Goal: Task Accomplishment & Management: Complete application form

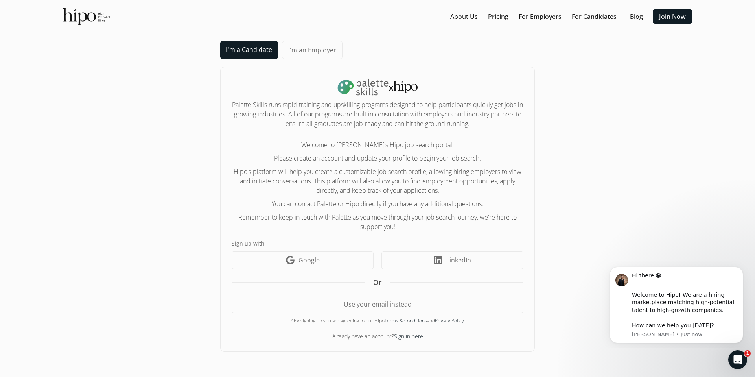
click at [248, 52] on link "I'm a Candidate" at bounding box center [249, 50] width 58 height 18
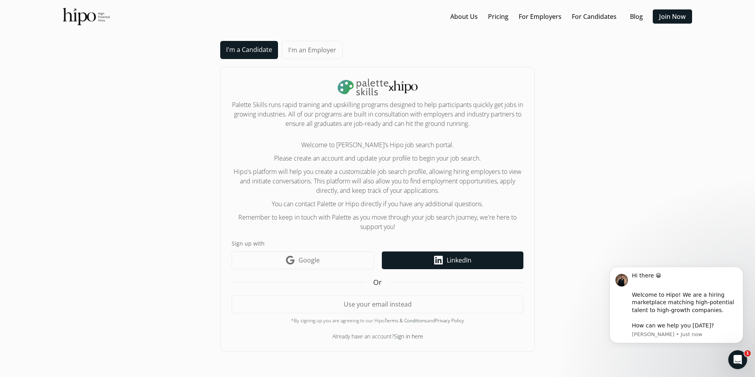
click at [464, 255] on span "LinkedIn" at bounding box center [459, 259] width 25 height 9
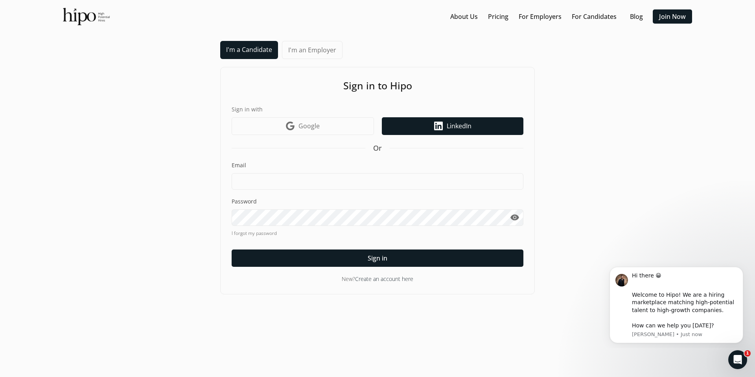
click at [425, 127] on link "LinkedIn icon LinkedIn" at bounding box center [453, 126] width 142 height 18
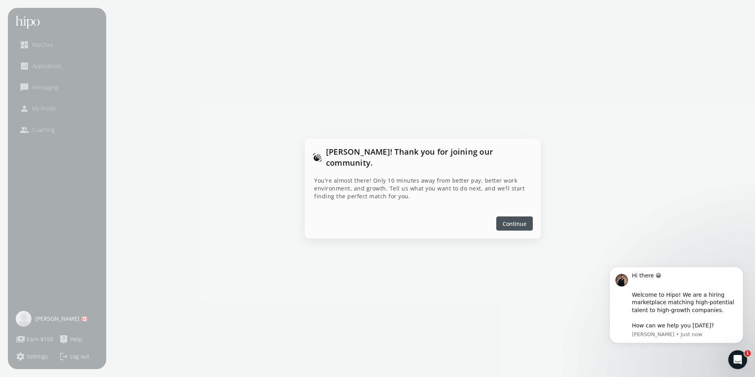
click at [522, 219] on span "Continue" at bounding box center [515, 223] width 24 height 8
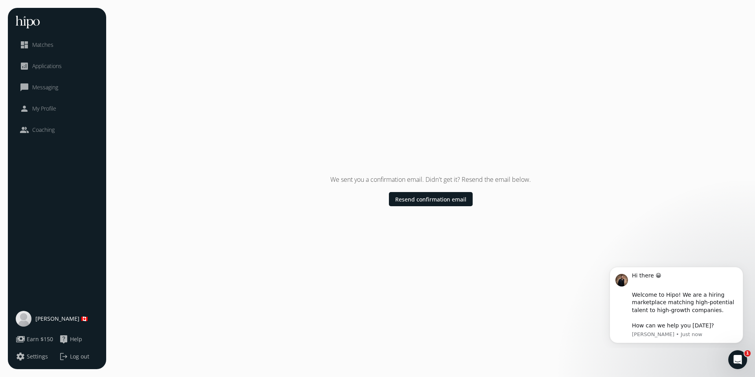
click at [53, 65] on span "Applications" at bounding box center [47, 66] width 30 height 8
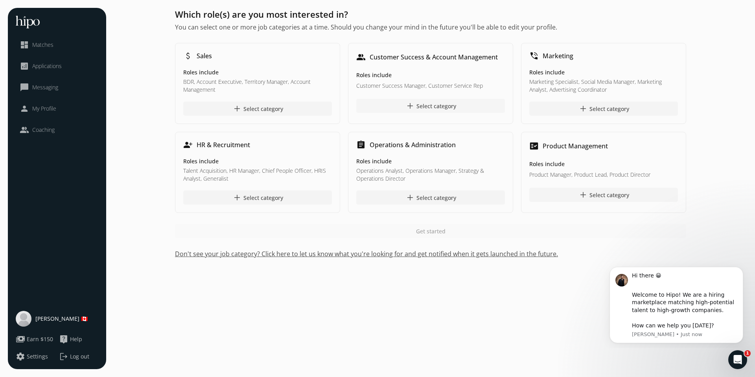
click at [439, 106] on div "add Select category" at bounding box center [431, 105] width 51 height 9
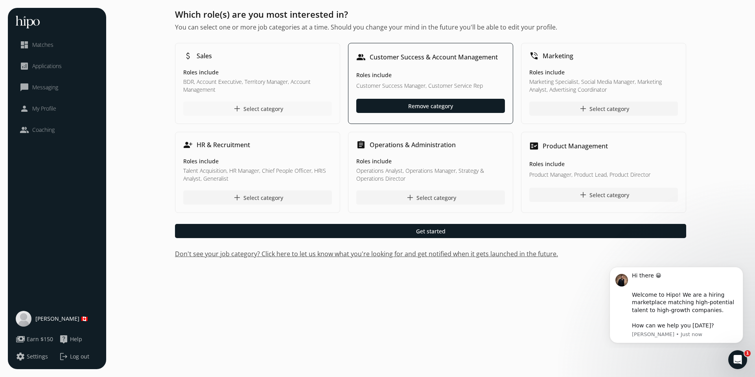
click at [235, 109] on span "add" at bounding box center [236, 108] width 9 height 9
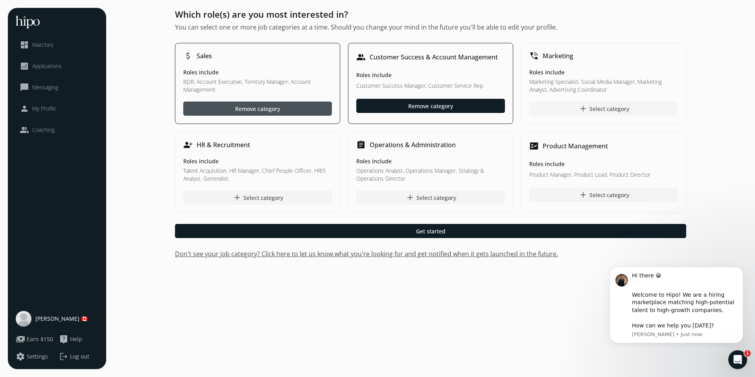
click at [614, 107] on div "add Select category" at bounding box center [604, 108] width 51 height 9
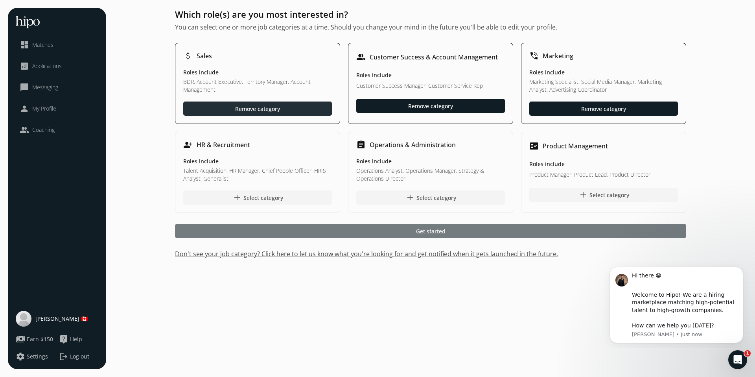
click at [416, 229] on span "Get started" at bounding box center [431, 231] width 30 height 8
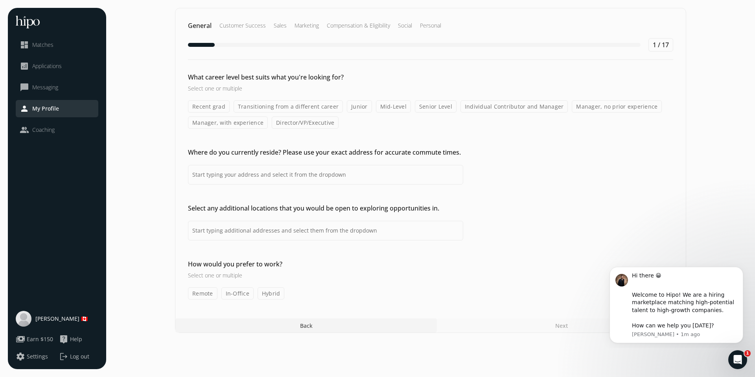
click at [303, 107] on label "Transitioning from a different career" at bounding box center [288, 106] width 109 height 12
click at [0, 0] on input "Transitioning from a different career" at bounding box center [0, 0] width 0 height 0
click at [308, 179] on input at bounding box center [325, 175] width 275 height 20
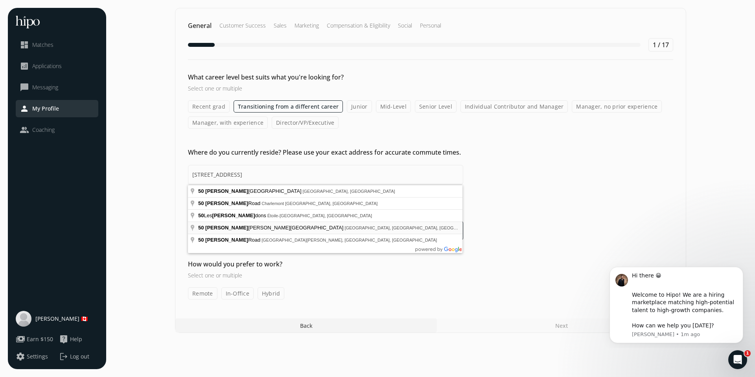
type input "[STREET_ADDRESS]"
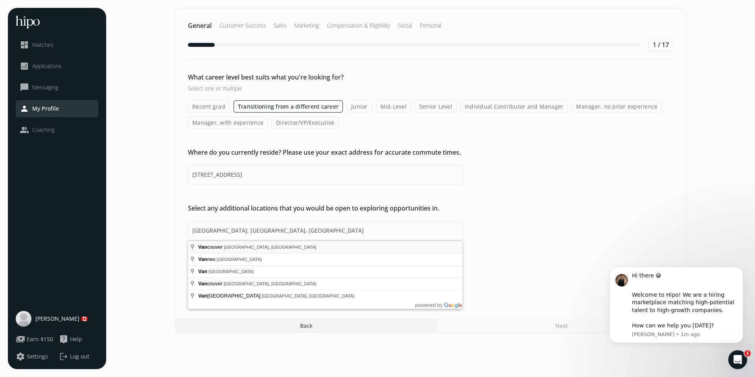
type input "[GEOGRAPHIC_DATA], [GEOGRAPHIC_DATA], [GEOGRAPHIC_DATA]"
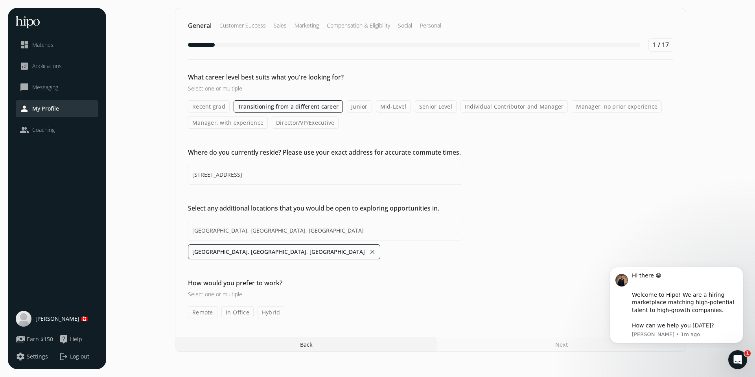
click at [197, 314] on label "Remote" at bounding box center [203, 312] width 30 height 12
click at [0, 0] on input "Remote" at bounding box center [0, 0] width 0 height 0
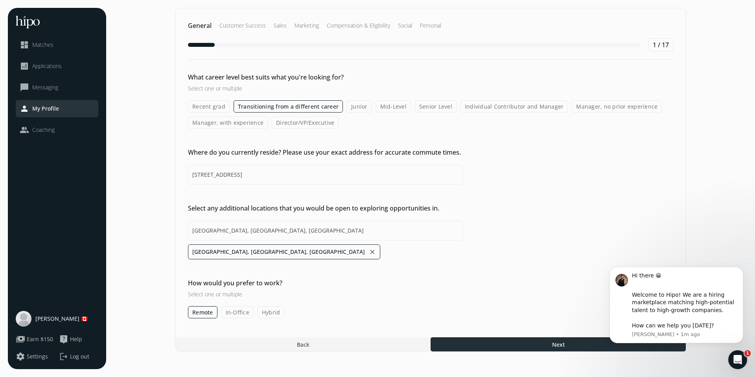
click at [505, 345] on div at bounding box center [558, 344] width 255 height 14
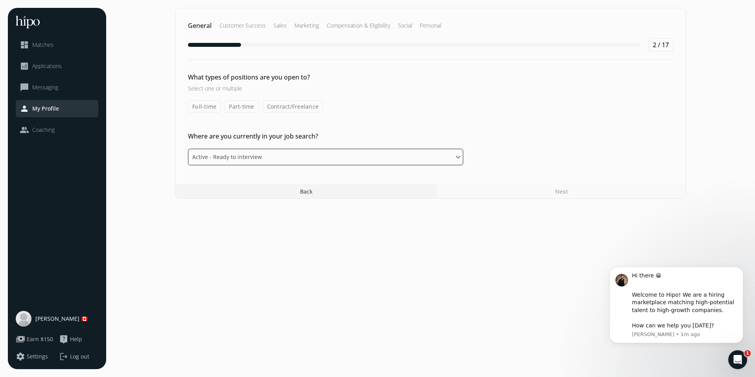
click at [384, 156] on select "Please select an option Active - Ready to interview Passive - Open to exploring…" at bounding box center [325, 157] width 275 height 17
click at [188, 149] on select "Please select an option Active - Ready to interview Passive - Open to exploring…" at bounding box center [325, 157] width 275 height 17
click at [211, 103] on label "Full-time" at bounding box center [204, 106] width 33 height 12
click at [0, 0] on input "Full-time" at bounding box center [0, 0] width 0 height 0
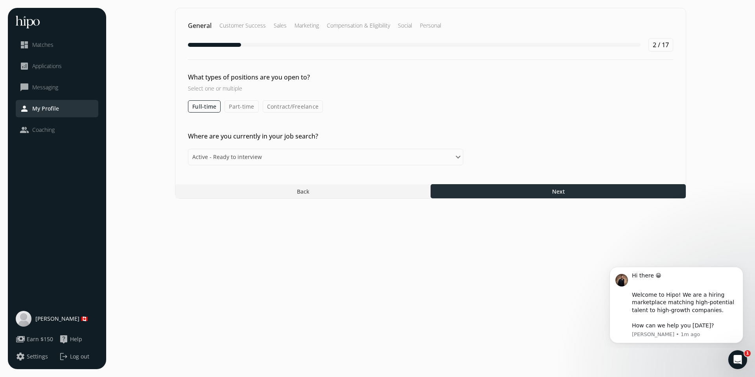
click at [489, 194] on div at bounding box center [558, 191] width 255 height 14
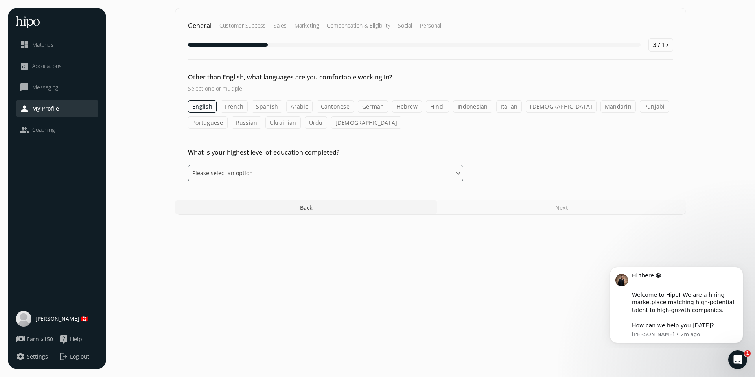
click at [242, 173] on select "Please select an option Some High School High School Diploma Some University or…" at bounding box center [325, 173] width 275 height 17
select select "associate"
click at [188, 165] on select "Please select an option Some High School High School Diploma Some University or…" at bounding box center [325, 173] width 275 height 17
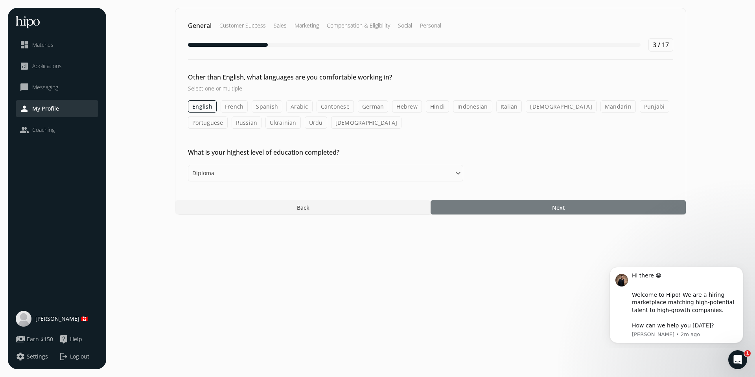
click at [564, 207] on span "Next" at bounding box center [558, 207] width 13 height 8
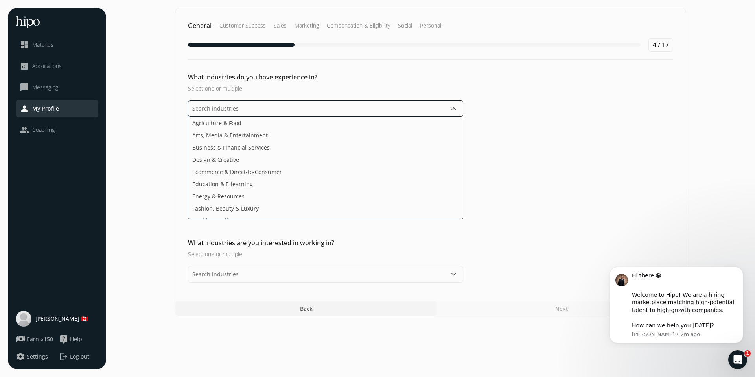
click at [438, 111] on input "text" at bounding box center [325, 108] width 275 height 17
click at [347, 138] on li "Arts, Media & Entertainment" at bounding box center [325, 135] width 275 height 12
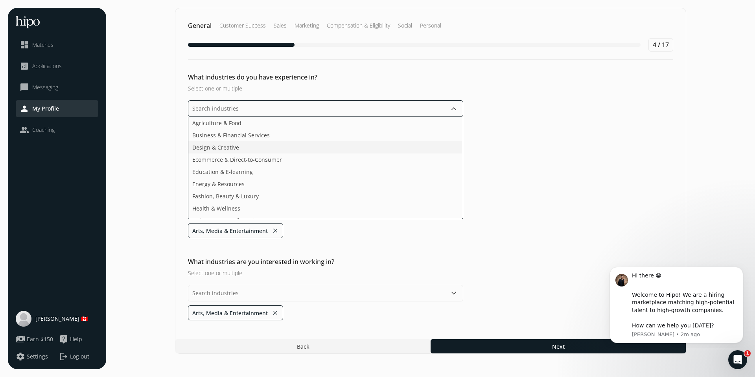
click at [297, 150] on li "Design & Creative" at bounding box center [325, 147] width 275 height 12
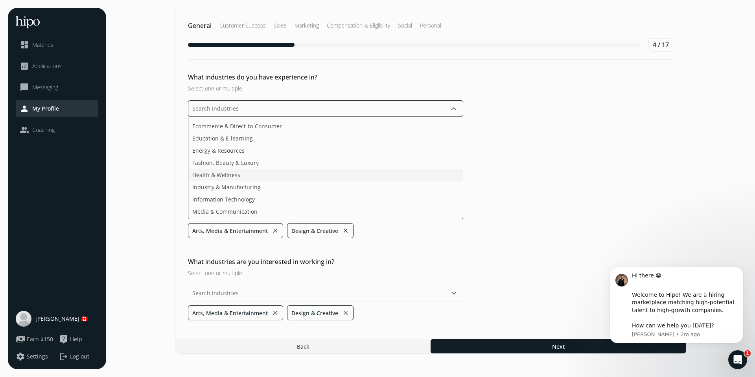
scroll to position [28, 0]
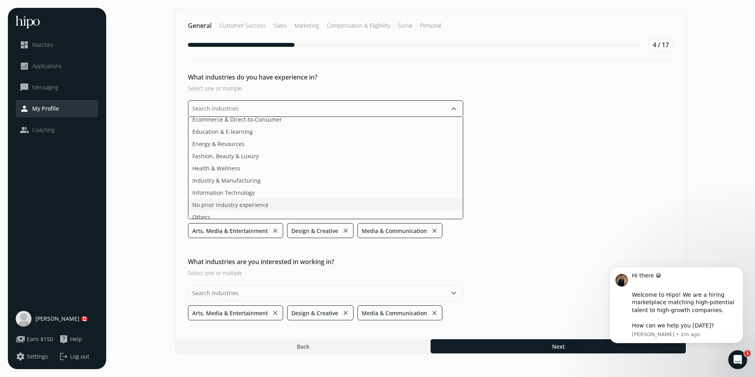
click at [279, 203] on li "No prior industry experience" at bounding box center [325, 205] width 275 height 12
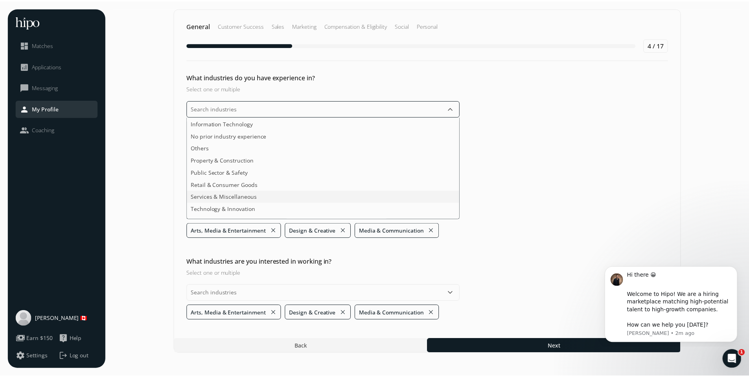
scroll to position [85, 0]
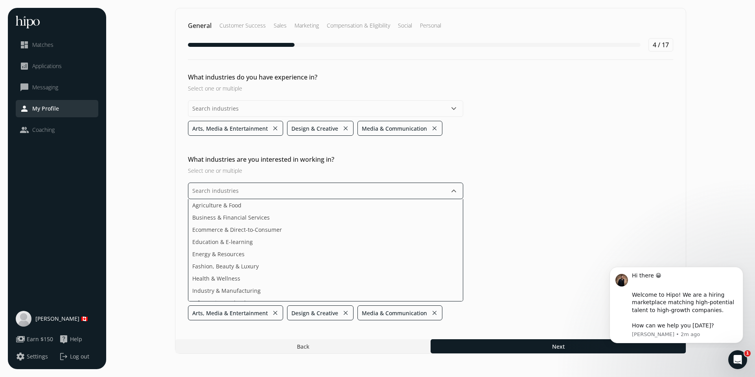
click at [448, 296] on div "keyboard_arrow_down Agriculture & Food Business & Financial Services Ecommerce …" at bounding box center [325, 252] width 275 height 138
click at [373, 275] on li "Health & Wellness" at bounding box center [325, 278] width 275 height 12
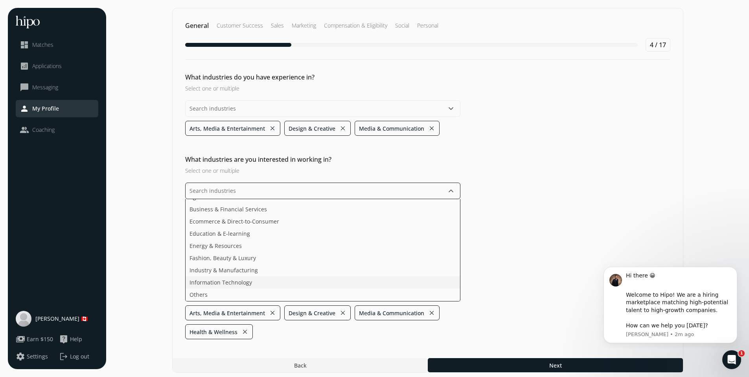
scroll to position [10, 0]
click at [356, 282] on li "Information Technology" at bounding box center [323, 280] width 275 height 12
click at [356, 285] on ul "Agriculture & Food Business & Financial Services Ecommerce & Direct-to-Consumer…" at bounding box center [322, 250] width 275 height 102
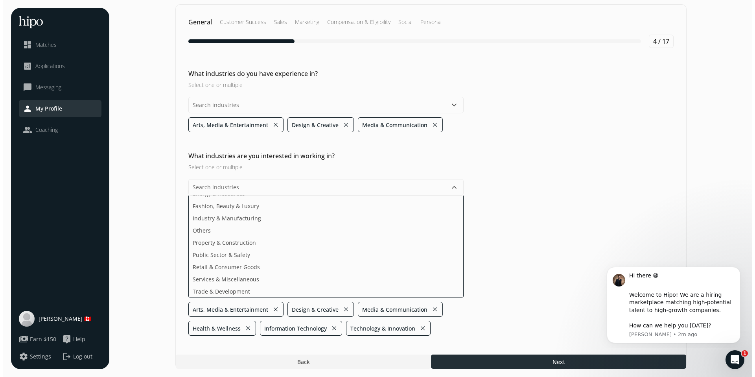
scroll to position [0, 0]
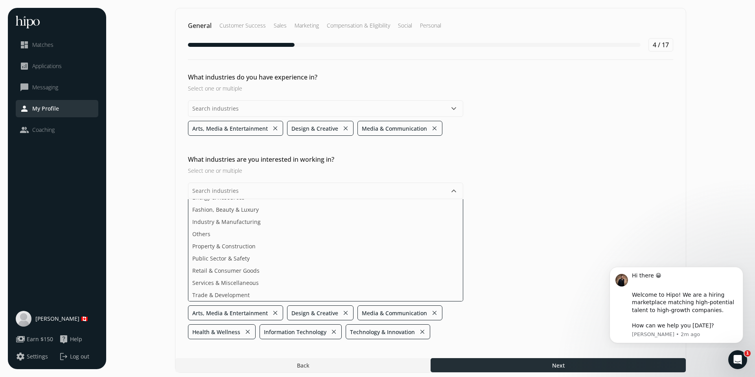
click at [554, 363] on section "General Customer Success Sales Marketing Compensation & Eligibility Social Pers…" at bounding box center [430, 190] width 633 height 365
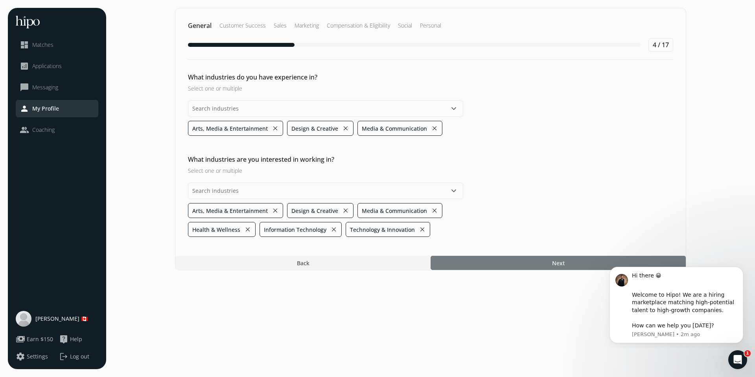
click at [533, 263] on div at bounding box center [558, 263] width 255 height 14
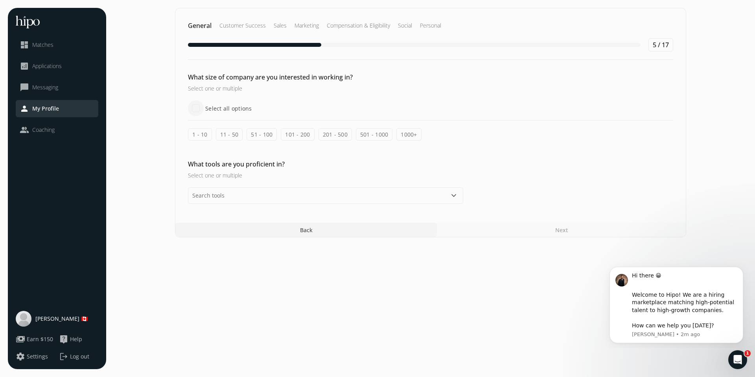
click at [194, 105] on input "Select all options" at bounding box center [196, 108] width 16 height 16
checkbox input "true"
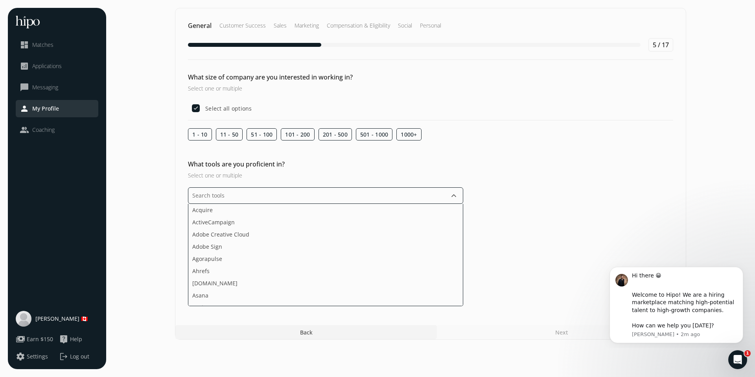
click at [289, 198] on input "text" at bounding box center [325, 195] width 275 height 17
click at [277, 232] on li "Adobe Creative Cloud" at bounding box center [325, 234] width 275 height 12
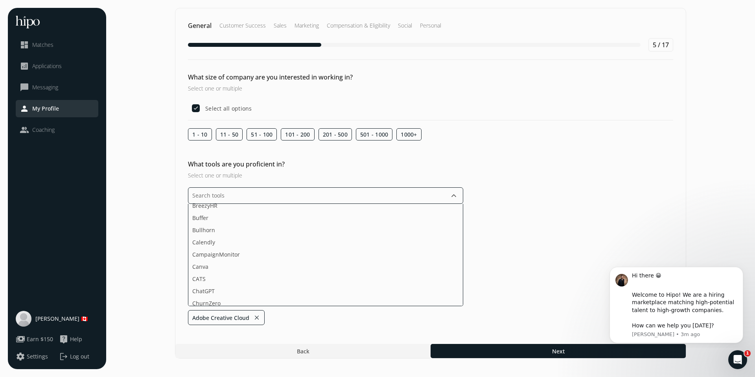
scroll to position [159, 0]
click at [275, 256] on li "Canva" at bounding box center [325, 258] width 275 height 12
click at [276, 269] on li "ChatGPT" at bounding box center [325, 270] width 275 height 12
click at [276, 277] on li "Freshdesk" at bounding box center [325, 277] width 275 height 12
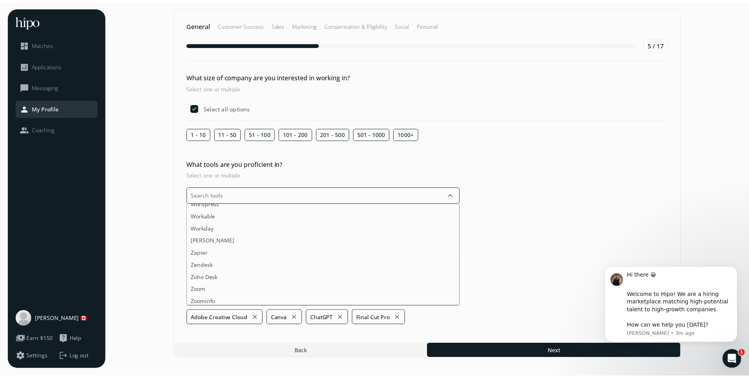
scroll to position [1557, 0]
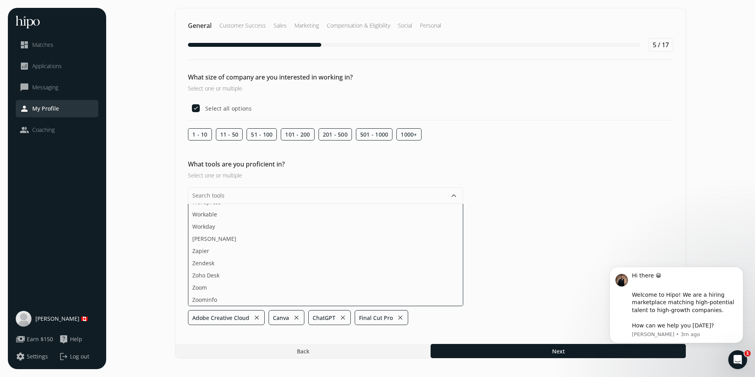
click at [553, 291] on section "General Customer Success Sales Marketing Compensation & Eligibility Social Pers…" at bounding box center [430, 188] width 633 height 361
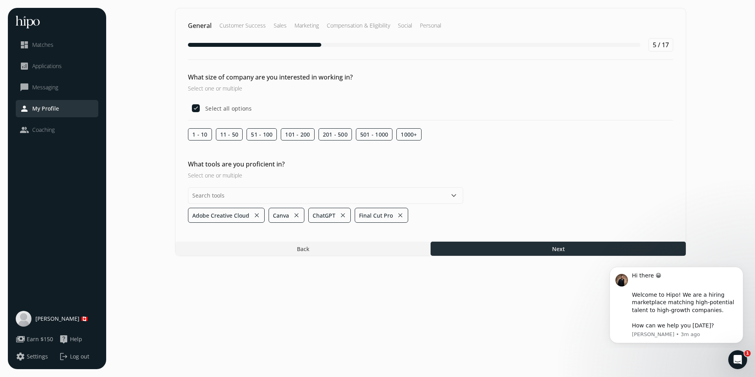
click at [543, 247] on div at bounding box center [558, 249] width 255 height 14
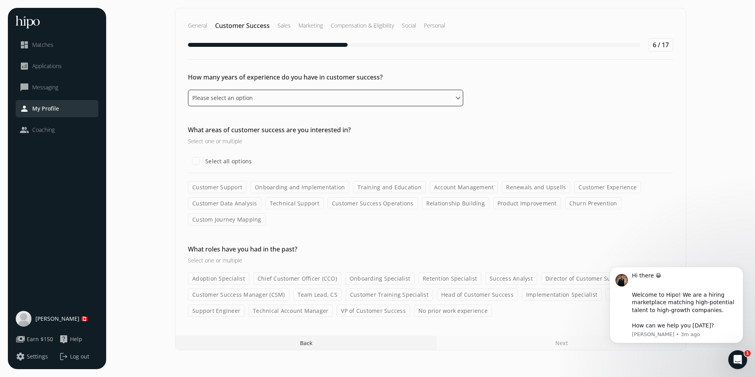
click at [410, 100] on select "Please select an option 0 - 1 years 2 - 3 years 4 - 5 years 6 - 8 years 9+ years" at bounding box center [325, 98] width 275 height 17
select select "zero_one_years"
click at [188, 90] on select "Please select an option 0 - 1 years 2 - 3 years 4 - 5 years 6 - 8 years 9+ years" at bounding box center [325, 98] width 275 height 17
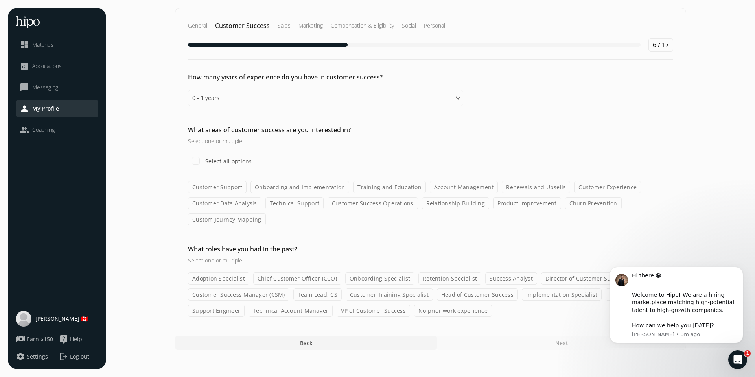
click at [283, 190] on label "Onboarding and Implementation" at bounding box center [300, 187] width 99 height 12
click at [0, 0] on input "Onboarding and Implementation" at bounding box center [0, 0] width 0 height 0
click at [218, 188] on label "Customer Support" at bounding box center [217, 187] width 59 height 12
click at [0, 0] on input "Customer Support" at bounding box center [0, 0] width 0 height 0
click at [373, 188] on label "Training and Education" at bounding box center [389, 187] width 73 height 12
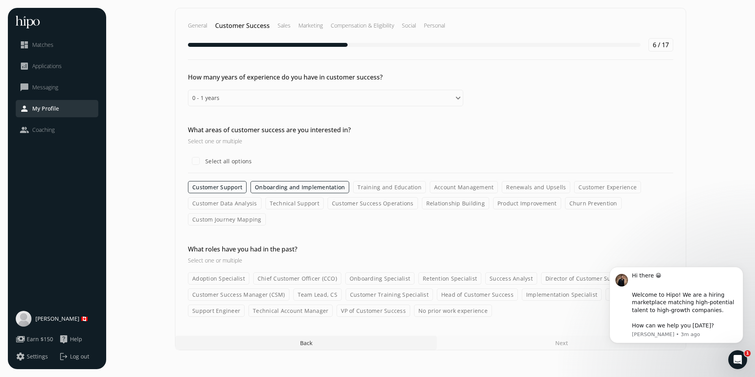
click at [0, 0] on input "Training and Education" at bounding box center [0, 0] width 0 height 0
click at [445, 191] on label "Account Management" at bounding box center [464, 187] width 68 height 12
click at [0, 0] on input "Account Management" at bounding box center [0, 0] width 0 height 0
click at [582, 193] on label "Customer Experience" at bounding box center [607, 187] width 67 height 12
click at [0, 0] on input "Customer Experience" at bounding box center [0, 0] width 0 height 0
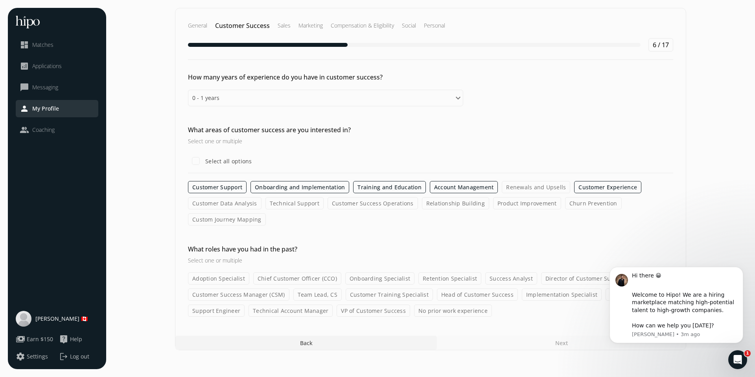
click at [469, 314] on label "No prior work experience" at bounding box center [453, 310] width 78 height 12
click at [0, 0] on input "No prior work experience" at bounding box center [0, 0] width 0 height 0
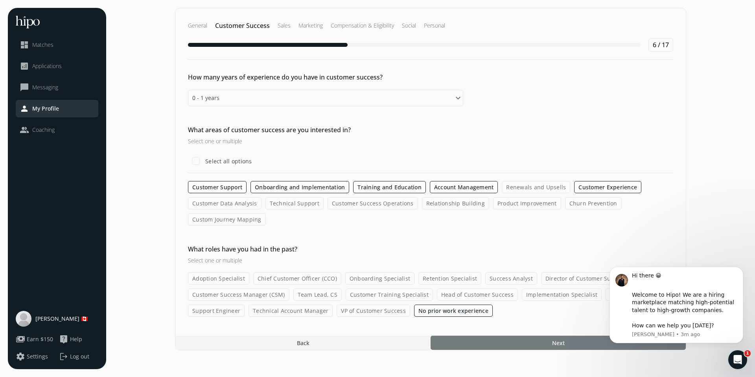
click at [512, 342] on div at bounding box center [558, 343] width 255 height 14
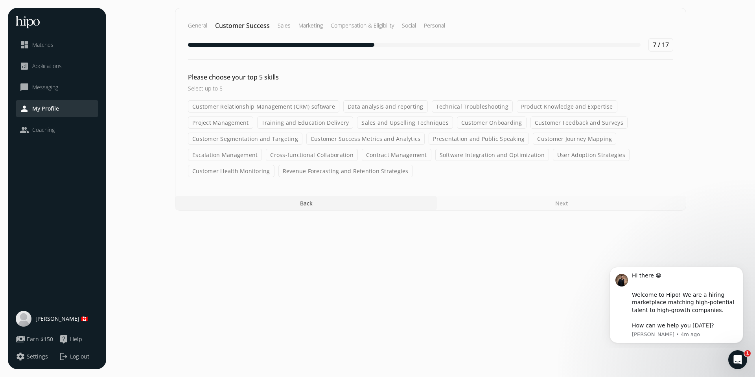
click at [310, 105] on label "Customer Relationship Management (CRM) software" at bounding box center [263, 106] width 151 height 12
click at [0, 0] on input "Customer Relationship Management (CRM) software" at bounding box center [0, 0] width 0 height 0
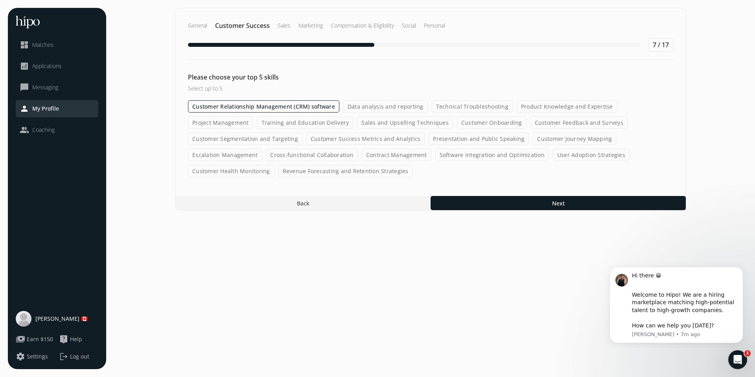
click at [400, 120] on label "Sales and Upselling Techniques" at bounding box center [405, 122] width 96 height 12
click at [0, 0] on input "Sales and Upselling Techniques" at bounding box center [0, 0] width 0 height 0
click at [474, 122] on label "Customer Onboarding" at bounding box center [492, 122] width 70 height 12
click at [0, 0] on input "Customer Onboarding" at bounding box center [0, 0] width 0 height 0
click at [555, 138] on label "Customer Journey Mapping" at bounding box center [574, 139] width 83 height 12
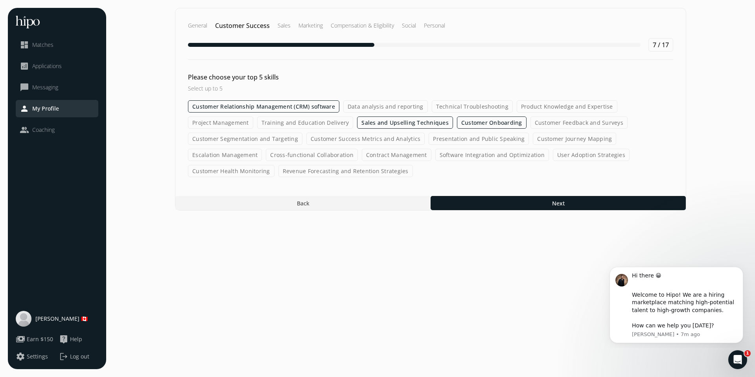
click at [0, 0] on input "Customer Journey Mapping" at bounding box center [0, 0] width 0 height 0
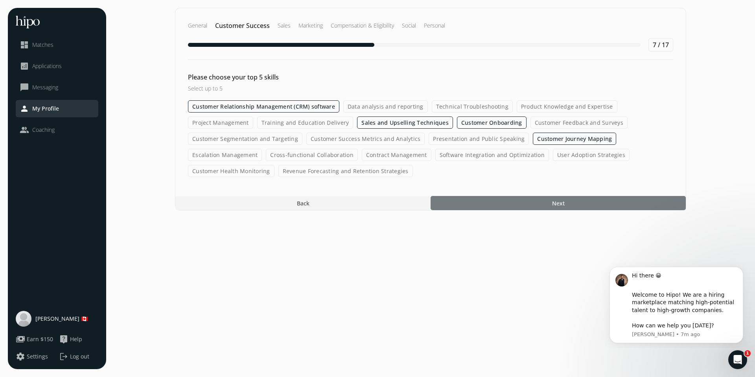
click at [492, 202] on div at bounding box center [558, 203] width 255 height 14
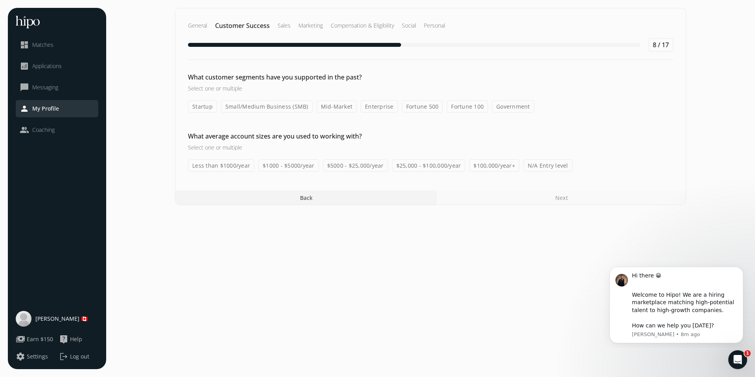
click at [239, 163] on label "Less than $1000/year" at bounding box center [221, 165] width 66 height 12
click at [0, 0] on input "Less than $1000/year" at bounding box center [0, 0] width 0 height 0
click at [419, 163] on label "$25,000 - $100,000/year" at bounding box center [429, 165] width 74 height 12
click at [0, 0] on input "$25,000 - $100,000/year" at bounding box center [0, 0] width 0 height 0
click at [350, 166] on label "$5000 - $25,000/year" at bounding box center [355, 165] width 65 height 12
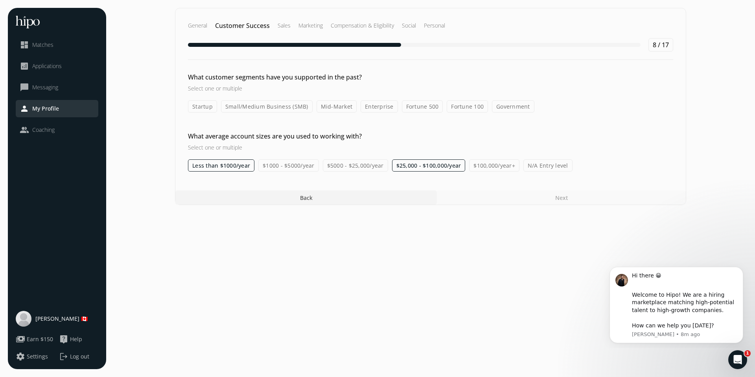
click at [0, 0] on input "$5000 - $25,000/year" at bounding box center [0, 0] width 0 height 0
click at [350, 166] on label "$5000 - $25,000/year" at bounding box center [355, 165] width 65 height 12
click at [0, 0] on input "$5000 - $25,000/year" at bounding box center [0, 0] width 0 height 0
click at [227, 165] on label "Less than $1000/year" at bounding box center [221, 165] width 66 height 12
click at [0, 0] on input "Less than $1000/year" at bounding box center [0, 0] width 0 height 0
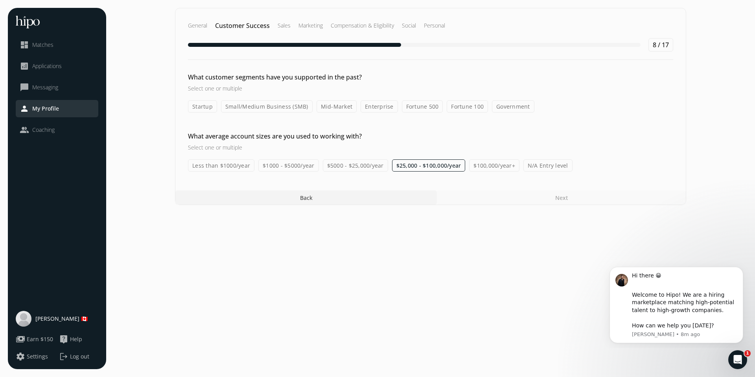
click at [499, 198] on div "Next" at bounding box center [561, 197] width 249 height 14
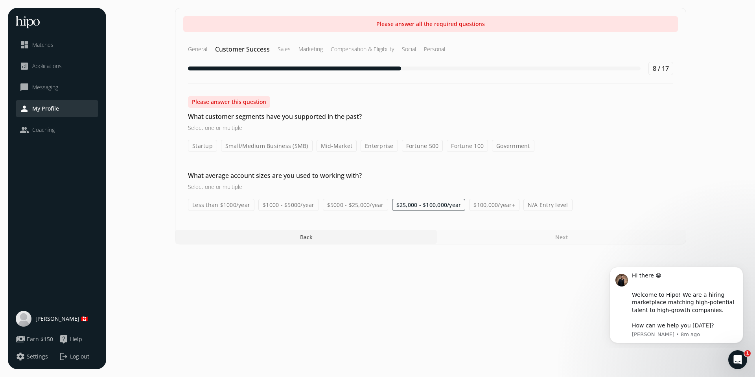
click at [378, 147] on label "Enterprise" at bounding box center [379, 146] width 37 height 12
click at [0, 0] on input "Enterprise" at bounding box center [0, 0] width 0 height 0
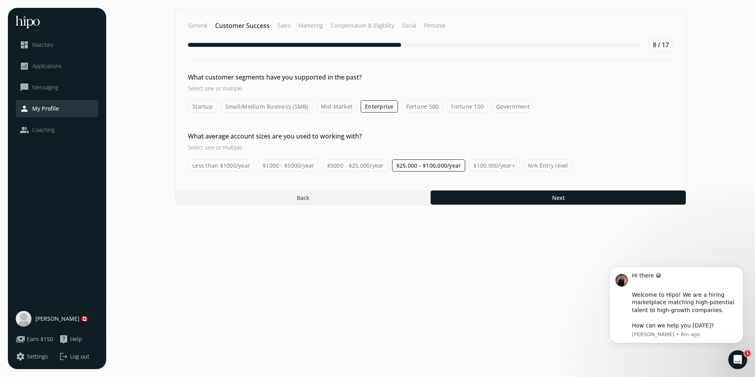
click at [529, 205] on div "General Customer Success Sales Marketing Compensation & Eligibility Social Pers…" at bounding box center [430, 106] width 511 height 197
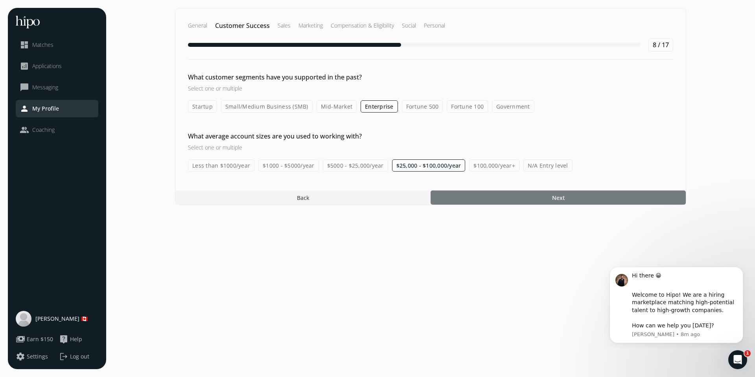
click at [530, 196] on div at bounding box center [558, 197] width 255 height 14
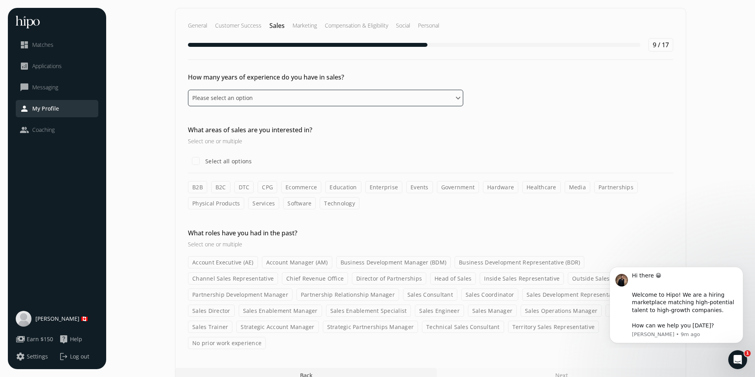
click at [417, 100] on select "Please select an option 0 - 1 years 2 - 3 years 4 - 5 years 6 - 8 years 9+ years" at bounding box center [325, 98] width 275 height 17
select select "zero_one_years"
click at [188, 90] on select "Please select an option 0 - 1 years 2 - 3 years 4 - 5 years 6 - 8 years 9+ years" at bounding box center [325, 98] width 275 height 17
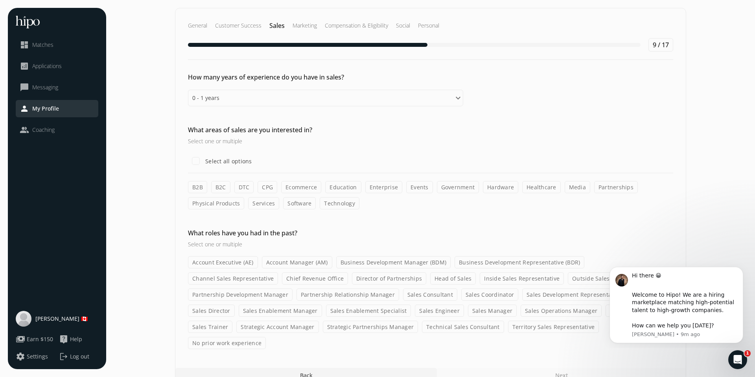
click at [199, 187] on label "B2B" at bounding box center [197, 187] width 19 height 12
click at [0, 0] on input "B2B" at bounding box center [0, 0] width 0 height 0
click at [738, 268] on button "Dismiss notification" at bounding box center [741, 269] width 10 height 10
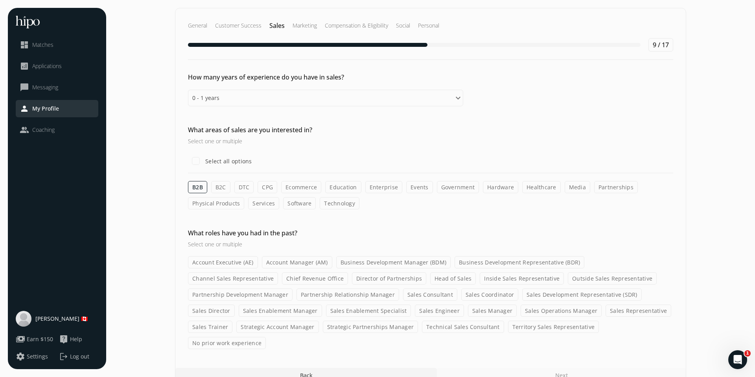
click at [266, 337] on label "No prior work experience" at bounding box center [227, 343] width 78 height 12
click at [0, 0] on input "No prior work experience" at bounding box center [0, 0] width 0 height 0
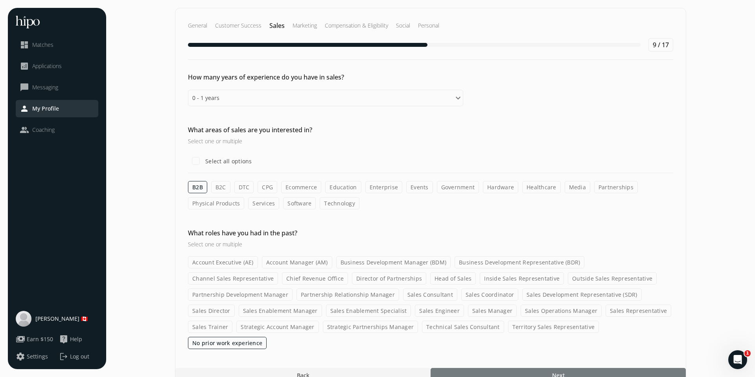
click at [531, 368] on div at bounding box center [558, 375] width 255 height 14
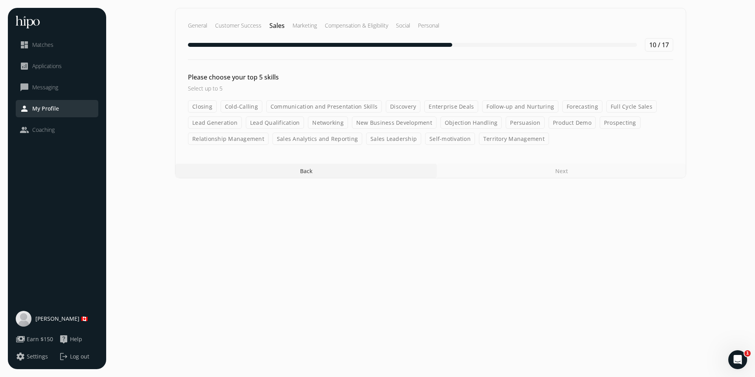
click at [201, 105] on label "Closing" at bounding box center [202, 106] width 29 height 12
click at [0, 0] on input "Closing" at bounding box center [0, 0] width 0 height 0
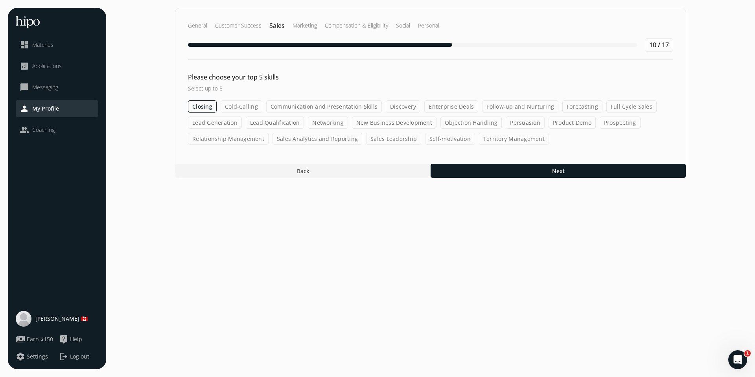
click at [300, 107] on label "Communication and Presentation Skills" at bounding box center [324, 106] width 116 height 12
click at [0, 0] on input "Communication and Presentation Skills" at bounding box center [0, 0] width 0 height 0
click at [508, 125] on label "Persuasion" at bounding box center [525, 122] width 39 height 12
click at [0, 0] on input "Persuasion" at bounding box center [0, 0] width 0 height 0
click at [209, 144] on label "Relationship Management" at bounding box center [228, 139] width 81 height 12
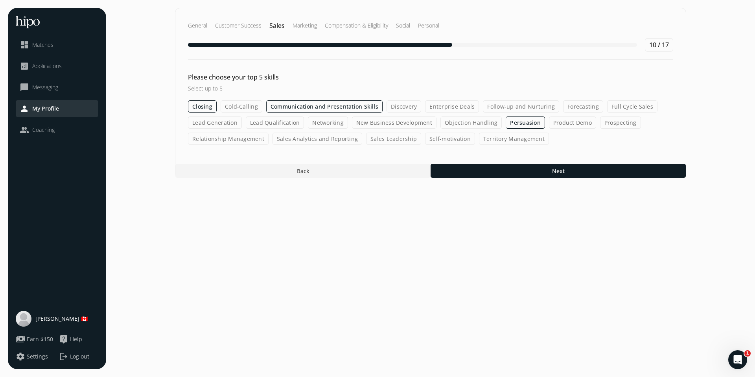
click at [0, 0] on input "Relationship Management" at bounding box center [0, 0] width 0 height 0
click at [395, 105] on label "Discovery" at bounding box center [404, 106] width 35 height 12
click at [0, 0] on input "Discovery" at bounding box center [0, 0] width 0 height 0
click at [495, 140] on label "Territory Management" at bounding box center [514, 139] width 70 height 12
click at [0, 0] on input "Territory Management" at bounding box center [0, 0] width 0 height 0
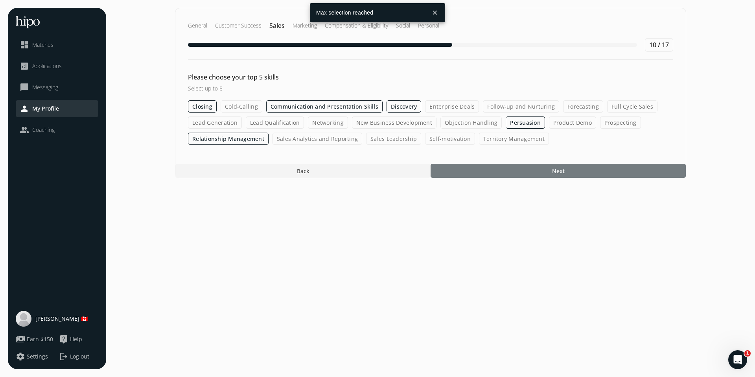
click at [489, 170] on div at bounding box center [558, 171] width 255 height 14
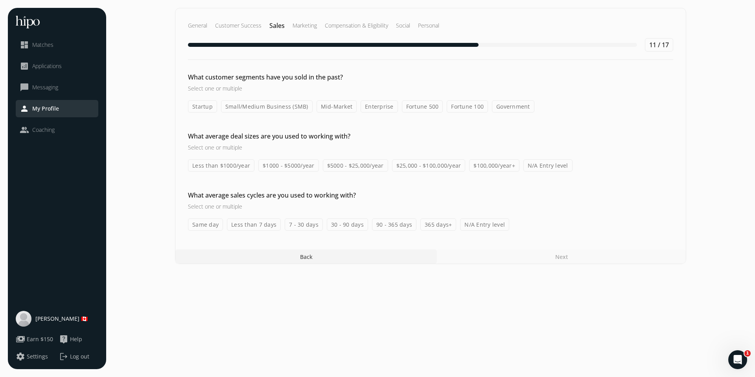
click at [374, 106] on label "Enterprise" at bounding box center [379, 106] width 37 height 12
click at [0, 0] on input "Enterprise" at bounding box center [0, 0] width 0 height 0
click at [411, 166] on label "$25,000 - $100,000/year" at bounding box center [429, 165] width 74 height 12
click at [0, 0] on input "$25,000 - $100,000/year" at bounding box center [0, 0] width 0 height 0
click at [535, 165] on label "N/A Entry level" at bounding box center [548, 165] width 49 height 12
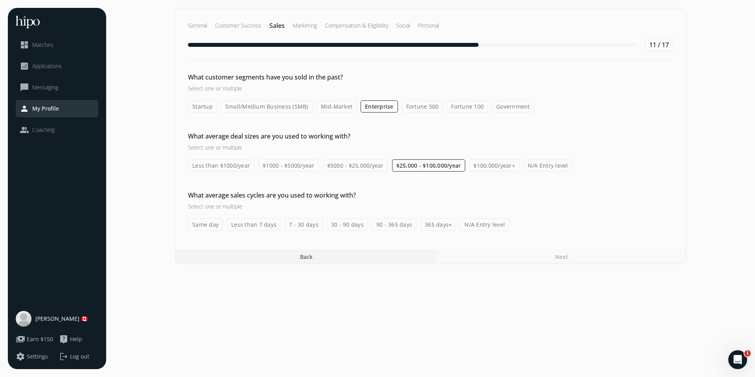
click at [545, 164] on label "N/A Entry level" at bounding box center [548, 165] width 49 height 12
click at [0, 0] on input "N/A Entry level" at bounding box center [0, 0] width 0 height 0
click at [414, 167] on label "$25,000 - $100,000/year" at bounding box center [429, 165] width 74 height 12
click at [0, 0] on input "$25,000 - $100,000/year" at bounding box center [0, 0] width 0 height 0
click at [468, 225] on label "N/A Entry level" at bounding box center [484, 224] width 49 height 12
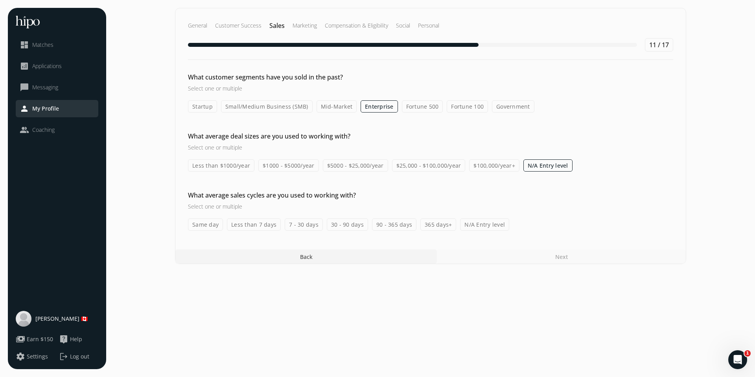
click at [0, 0] on input "N/A Entry level" at bounding box center [0, 0] width 0 height 0
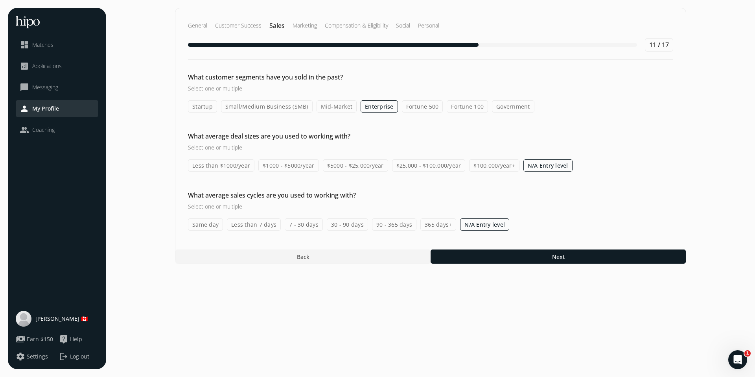
click at [527, 249] on div "General Customer Success Sales Marketing Compensation & Eligibility Social Pers…" at bounding box center [430, 136] width 511 height 256
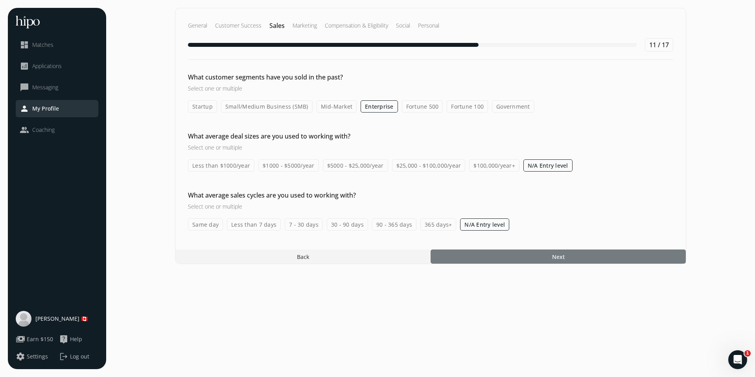
click at [542, 256] on div at bounding box center [558, 256] width 255 height 14
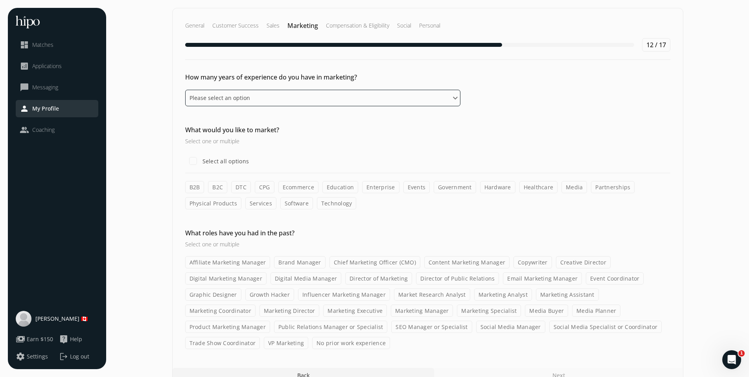
click at [396, 96] on select "Please select an option 0 - 1 years 2 - 3 years 4 - 5 years 6 - 8 years 9+ years" at bounding box center [322, 98] width 275 height 17
select select "nine_plus_years"
click at [185, 90] on select "Please select an option 0 - 1 years 2 - 3 years 4 - 5 years 6 - 8 years 9+ years" at bounding box center [322, 98] width 275 height 17
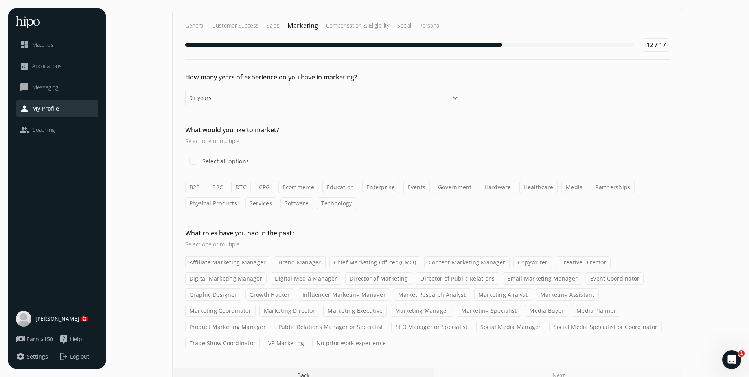
click at [192, 187] on label "B2B" at bounding box center [194, 187] width 19 height 12
click at [0, 0] on input "B2B" at bounding box center [0, 0] width 0 height 0
click at [536, 262] on label "Copywriter" at bounding box center [533, 262] width 39 height 12
click at [0, 0] on input "Copywriter" at bounding box center [0, 0] width 0 height 0
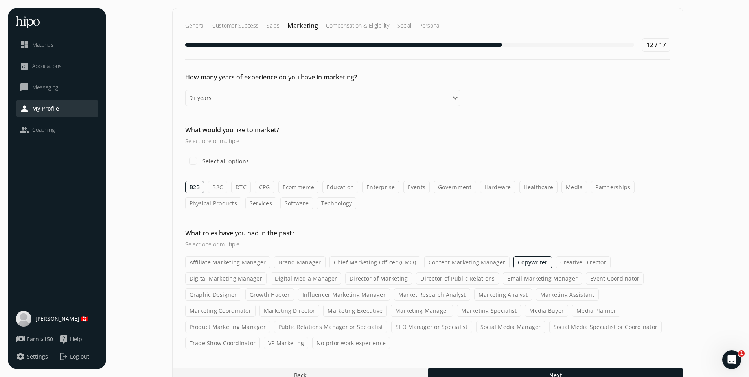
click at [562, 262] on label "Creative Director" at bounding box center [583, 262] width 55 height 12
click at [0, 0] on input "Creative Director" at bounding box center [0, 0] width 0 height 0
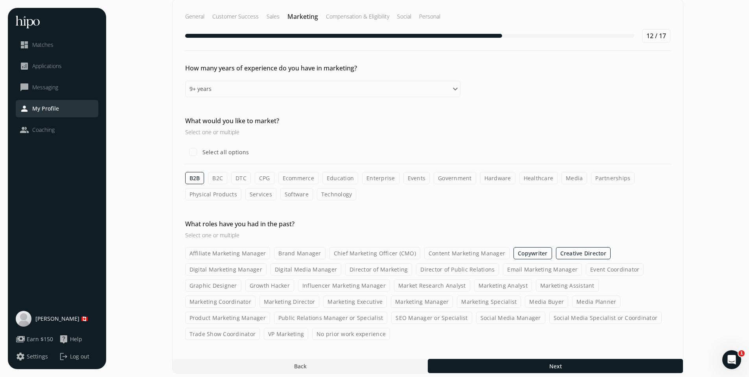
scroll to position [13, 0]
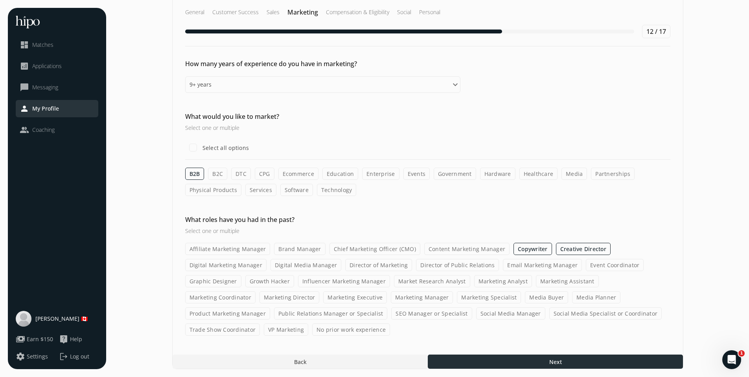
click at [493, 358] on div at bounding box center [555, 361] width 255 height 14
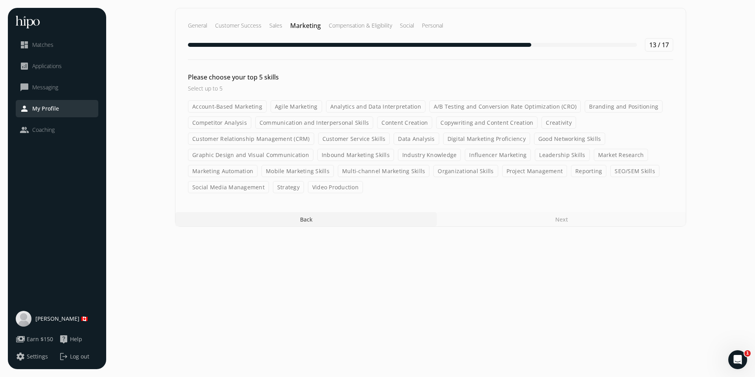
click at [217, 149] on label "Graphic Design and Visual Communication" at bounding box center [250, 155] width 125 height 12
click at [0, 0] on input "Graphic Design and Visual Communication" at bounding box center [0, 0] width 0 height 0
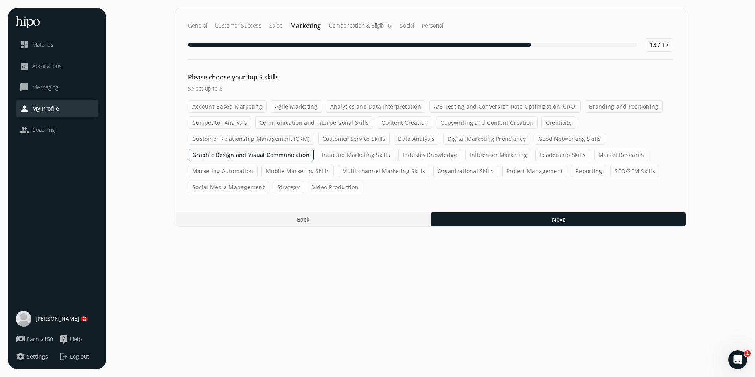
click at [312, 187] on label "Video Production" at bounding box center [335, 187] width 55 height 12
click at [0, 0] on input "Video Production" at bounding box center [0, 0] width 0 height 0
click at [497, 124] on label "Copywriting and Content Creation" at bounding box center [486, 122] width 101 height 12
click at [0, 0] on input "Copywriting and Content Creation" at bounding box center [0, 0] width 0 height 0
click at [542, 124] on label "Creativity" at bounding box center [559, 122] width 35 height 12
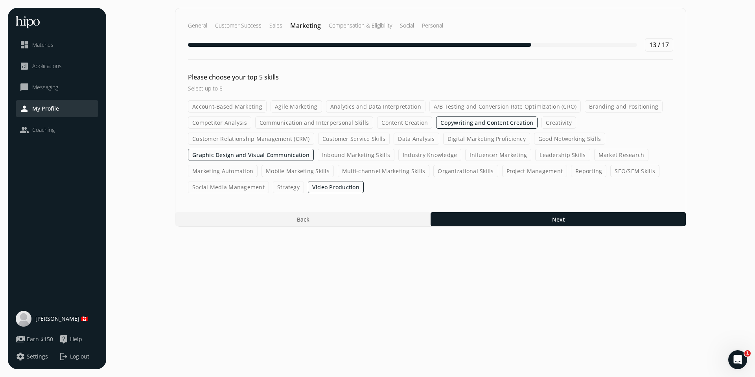
click at [0, 0] on input "Creativity" at bounding box center [0, 0] width 0 height 0
click at [387, 124] on label "Content Creation" at bounding box center [404, 122] width 55 height 12
click at [0, 0] on input "Content Creation" at bounding box center [0, 0] width 0 height 0
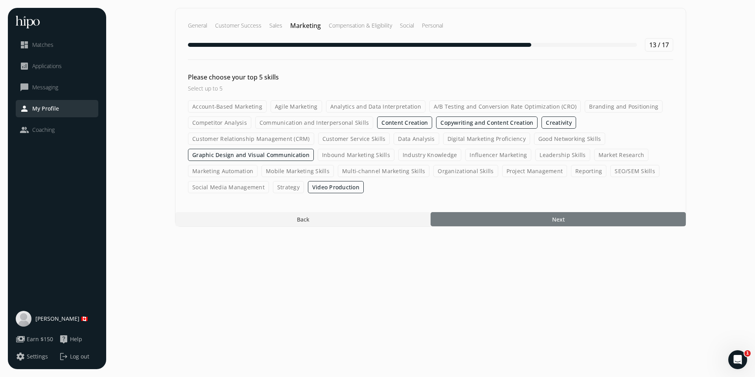
click at [494, 221] on div at bounding box center [558, 219] width 255 height 14
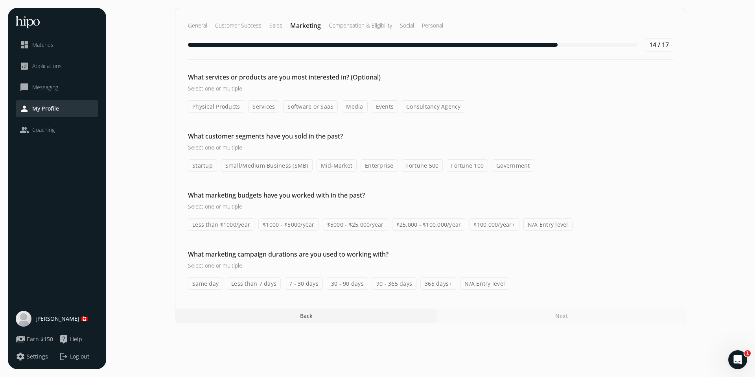
click at [344, 105] on label "Media" at bounding box center [355, 106] width 26 height 12
click at [0, 0] on input "Media" at bounding box center [0, 0] width 0 height 0
click at [442, 105] on label "Consultancy Agency" at bounding box center [433, 106] width 63 height 12
click at [0, 0] on input "Consultancy Agency" at bounding box center [0, 0] width 0 height 0
click at [319, 104] on label "Software or SaaS" at bounding box center [310, 106] width 55 height 12
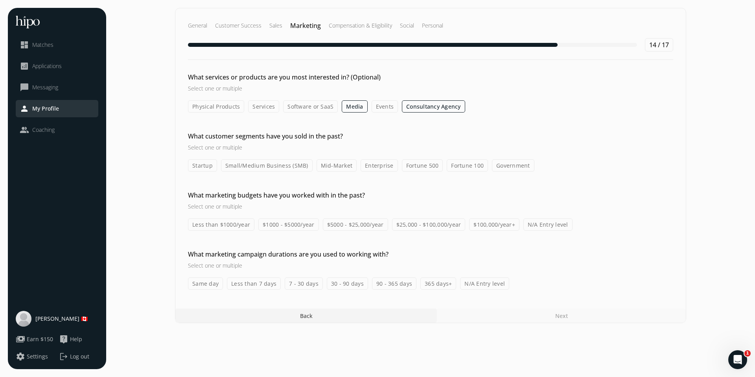
click at [0, 0] on input "Software or SaaS" at bounding box center [0, 0] width 0 height 0
click at [207, 107] on label "Physical Products" at bounding box center [216, 106] width 56 height 12
click at [0, 0] on input "Physical Products" at bounding box center [0, 0] width 0 height 0
click at [264, 106] on label "Services" at bounding box center [264, 106] width 31 height 12
click at [0, 0] on input "Services" at bounding box center [0, 0] width 0 height 0
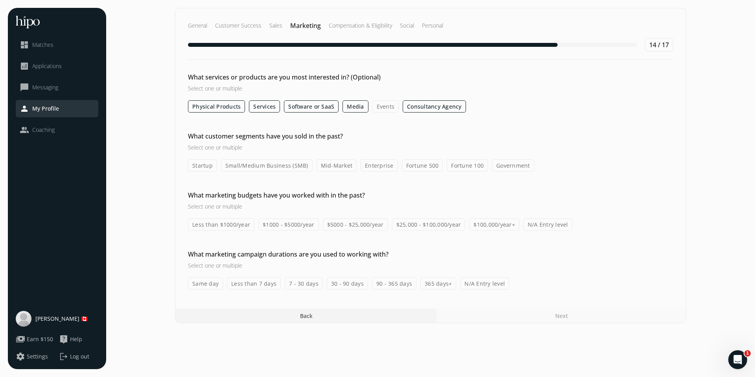
click at [389, 106] on label "Events" at bounding box center [386, 106] width 27 height 12
click at [0, 0] on input "Events" at bounding box center [0, 0] width 0 height 0
click at [536, 228] on label "N/A Entry level" at bounding box center [548, 224] width 49 height 12
click at [0, 0] on input "N/A Entry level" at bounding box center [0, 0] width 0 height 0
click at [478, 283] on label "N/A Entry level" at bounding box center [484, 283] width 49 height 12
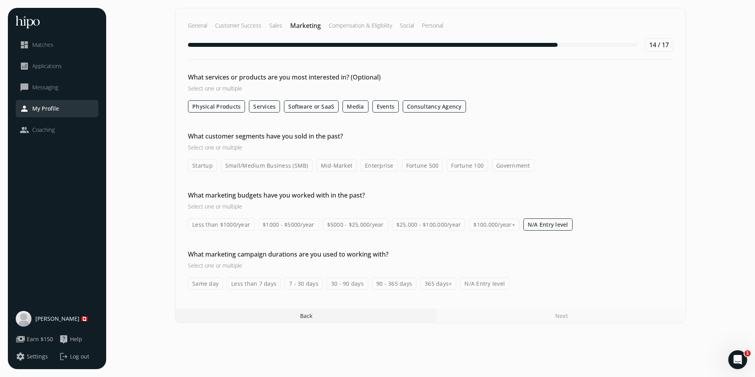
click at [0, 0] on input "N/A Entry level" at bounding box center [0, 0] width 0 height 0
click at [369, 165] on label "Enterprise" at bounding box center [379, 165] width 37 height 12
click at [0, 0] on input "Enterprise" at bounding box center [0, 0] width 0 height 0
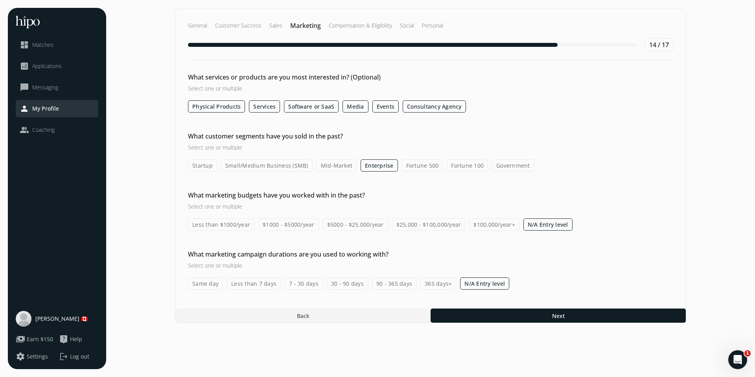
click at [503, 306] on div "General Customer Success Sales Marketing Compensation & Eligibility Social Pers…" at bounding box center [430, 165] width 511 height 315
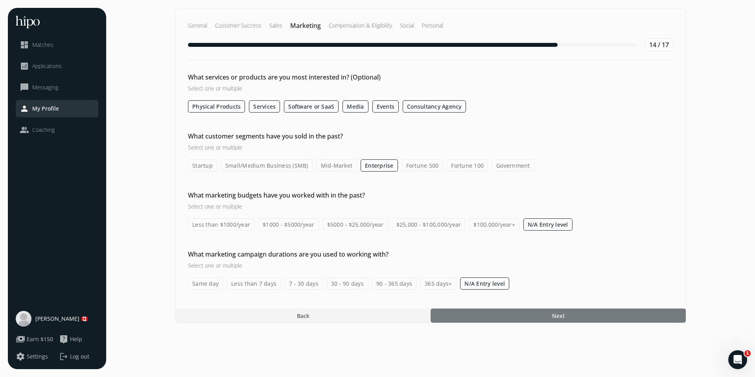
click at [503, 314] on div at bounding box center [558, 315] width 255 height 14
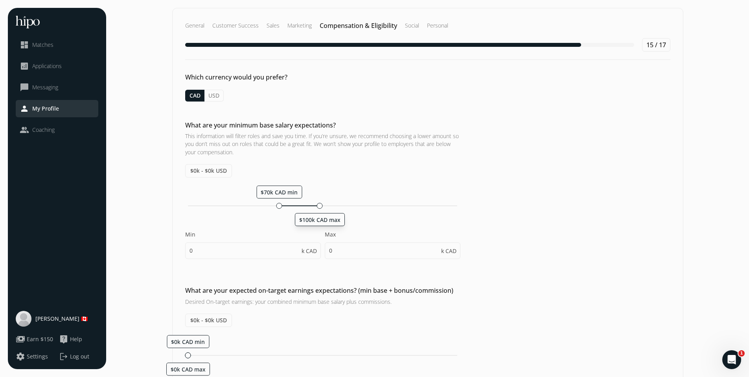
drag, startPoint x: 188, startPoint y: 203, endPoint x: 320, endPoint y: 202, distance: 131.8
click at [320, 203] on div at bounding box center [320, 206] width 6 height 6
type input "70"
type input "100"
type input "70"
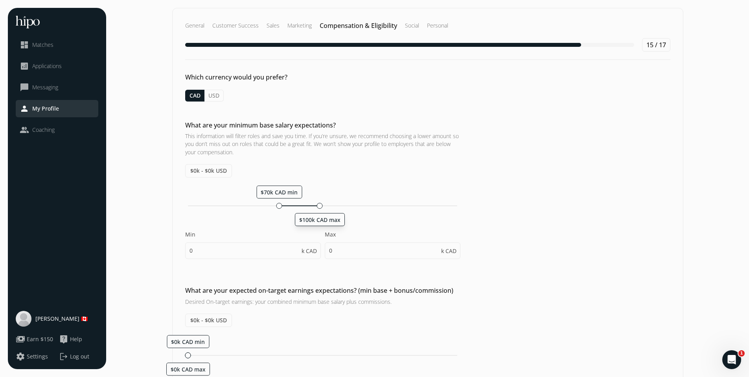
type input "75"
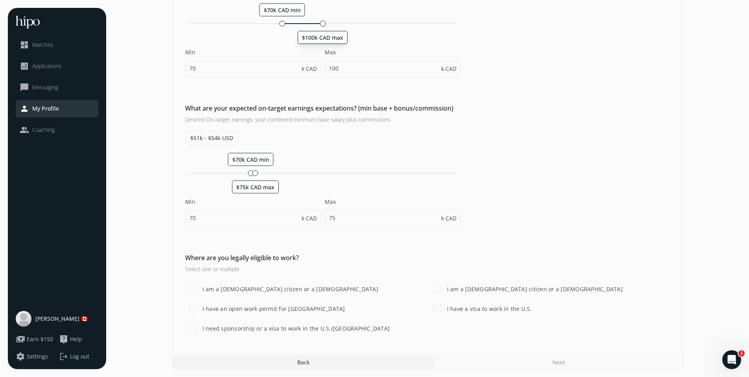
scroll to position [183, 0]
drag, startPoint x: 256, startPoint y: 173, endPoint x: 297, endPoint y: 173, distance: 41.7
click at [297, 173] on div at bounding box center [298, 173] width 6 height 6
type input "104"
type input "122"
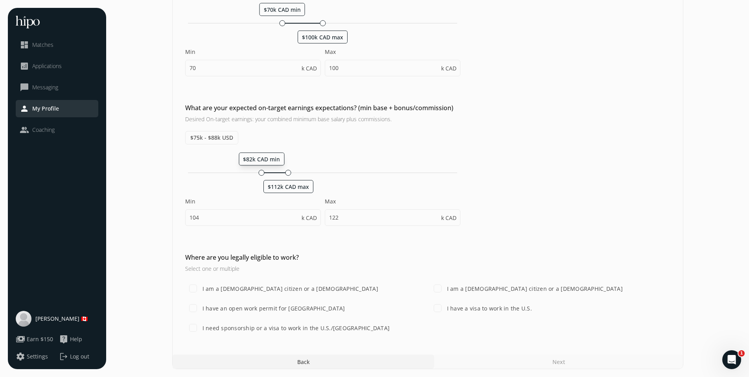
drag, startPoint x: 280, startPoint y: 173, endPoint x: 260, endPoint y: 173, distance: 20.1
click at [260, 173] on div at bounding box center [262, 173] width 6 height 6
type input "82"
type input "112"
click at [192, 290] on input "I am a [DEMOGRAPHIC_DATA] citizen or a [DEMOGRAPHIC_DATA]" at bounding box center [193, 288] width 16 height 16
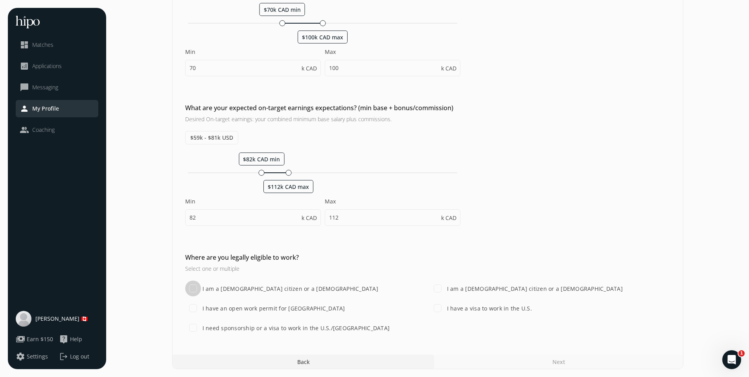
checkbox input "true"
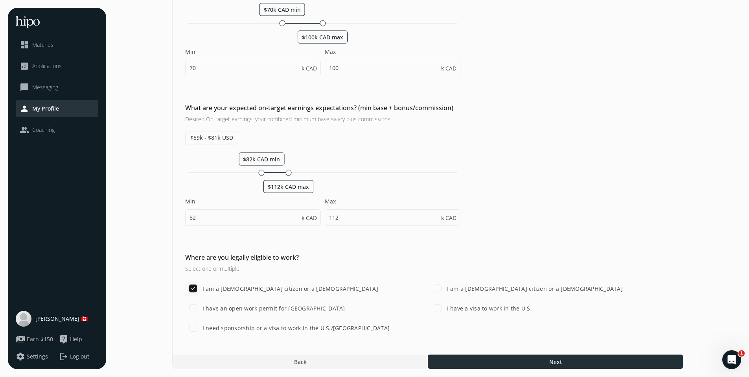
click at [480, 365] on div at bounding box center [555, 361] width 255 height 14
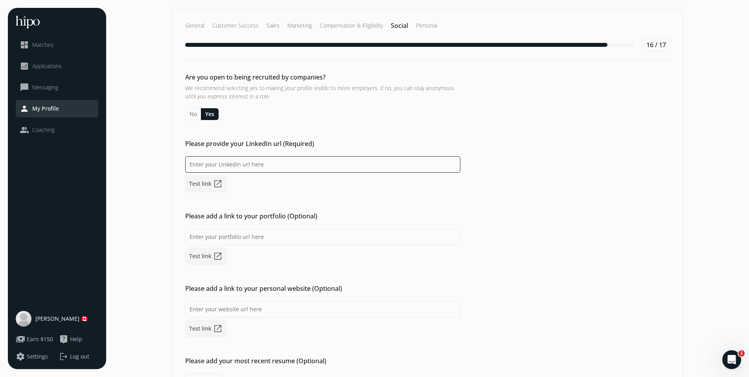
click at [206, 166] on input at bounding box center [322, 164] width 275 height 17
paste input "[DOMAIN_NAME][URL] [PERSON_NAME]-techsales Vanity URL name"
drag, startPoint x: 312, startPoint y: 165, endPoint x: 377, endPoint y: 164, distance: 64.5
click at [377, 164] on input "[DOMAIN_NAME][URL] [PERSON_NAME]-techsales Vanity URL name" at bounding box center [322, 164] width 275 height 17
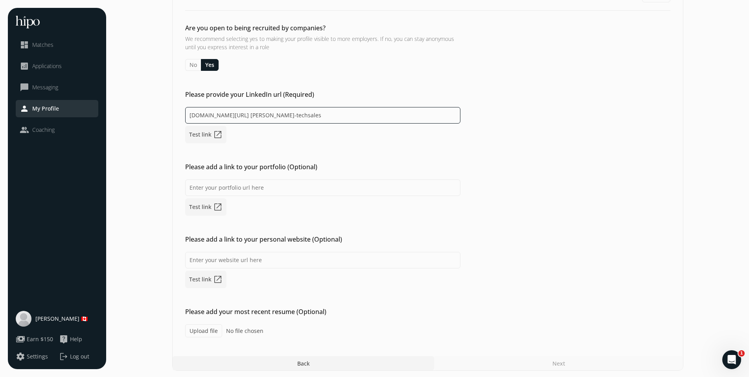
scroll to position [50, 0]
type input "[DOMAIN_NAME][URL] [PERSON_NAME]-techsales"
click at [210, 262] on input at bounding box center [322, 259] width 275 height 17
click at [208, 192] on input at bounding box center [322, 187] width 275 height 17
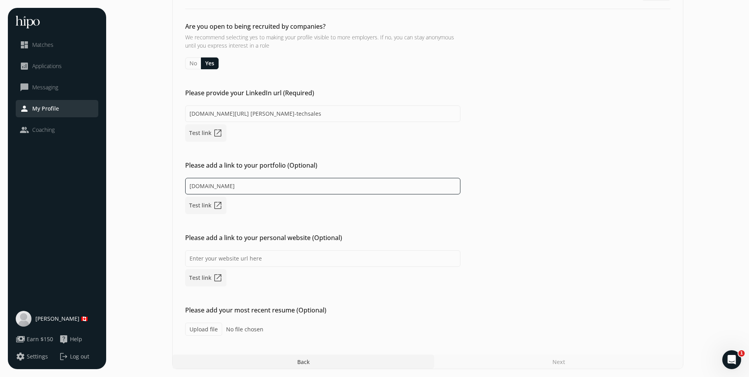
type input "[DOMAIN_NAME]"
click at [294, 208] on div "[DOMAIN_NAME] Test link open_in_new" at bounding box center [322, 196] width 275 height 36
click at [203, 331] on label "Upload file" at bounding box center [203, 329] width 37 height 13
click at [567, 364] on div "Next" at bounding box center [558, 361] width 249 height 14
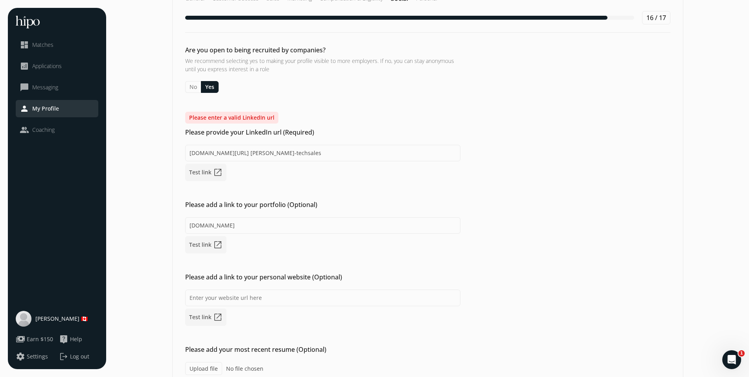
scroll to position [0, 0]
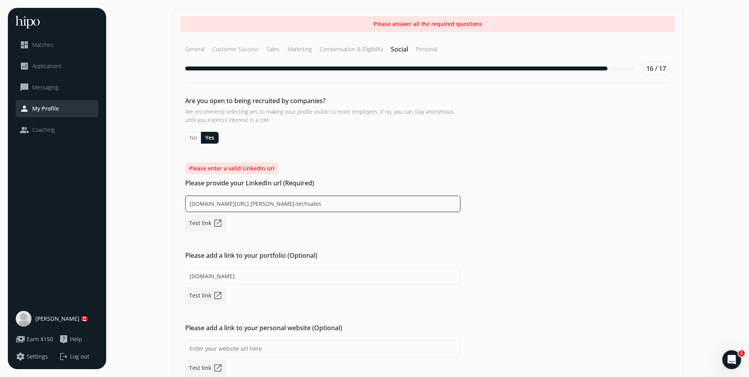
click at [248, 205] on input "[DOMAIN_NAME][URL] [PERSON_NAME]-techsales" at bounding box center [322, 203] width 275 height 17
click at [246, 205] on input "[DOMAIN_NAME][URL] [PERSON_NAME]-techsales" at bounding box center [322, 203] width 275 height 17
click at [262, 241] on div "Are you open to being recruited by companies? We recommend selecting yes to mak…" at bounding box center [428, 261] width 511 height 330
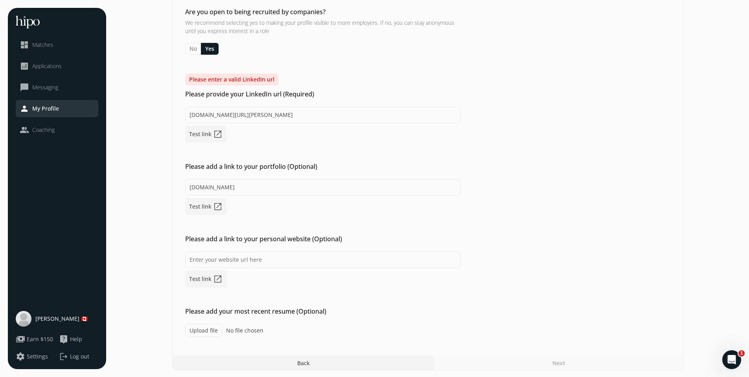
scroll to position [90, 0]
click at [548, 362] on div "Next" at bounding box center [558, 361] width 249 height 14
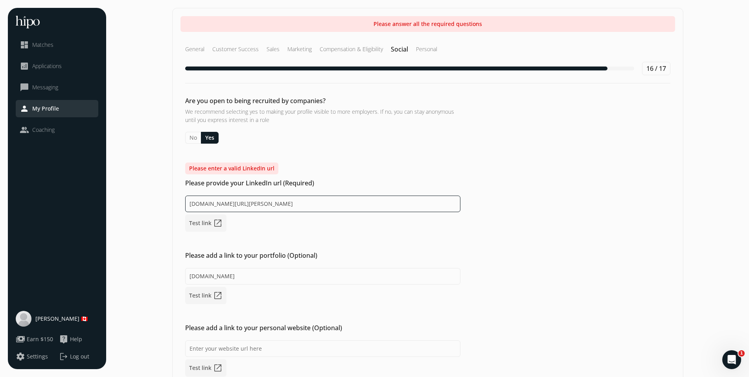
click at [321, 201] on input "[DOMAIN_NAME][URL][PERSON_NAME]" at bounding box center [322, 203] width 275 height 17
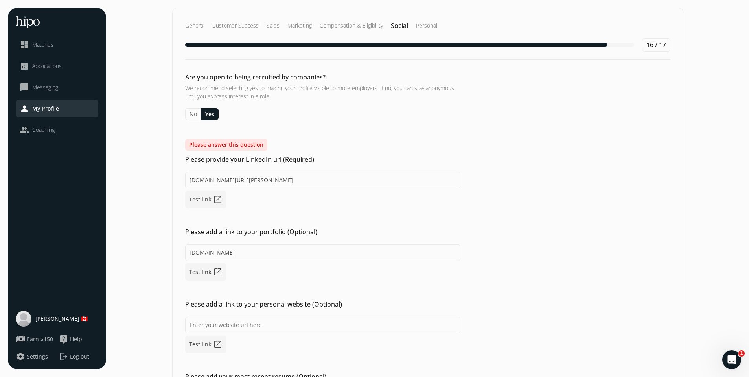
drag, startPoint x: 304, startPoint y: 201, endPoint x: 192, endPoint y: 178, distance: 114.6
click at [192, 177] on div "[DOMAIN_NAME][URL][PERSON_NAME] Test link open_in_new" at bounding box center [322, 190] width 275 height 36
drag, startPoint x: 192, startPoint y: 179, endPoint x: 335, endPoint y: 181, distance: 143.2
click at [335, 181] on input "[DOMAIN_NAME][URL][PERSON_NAME]" at bounding box center [322, 180] width 275 height 17
type input "w"
